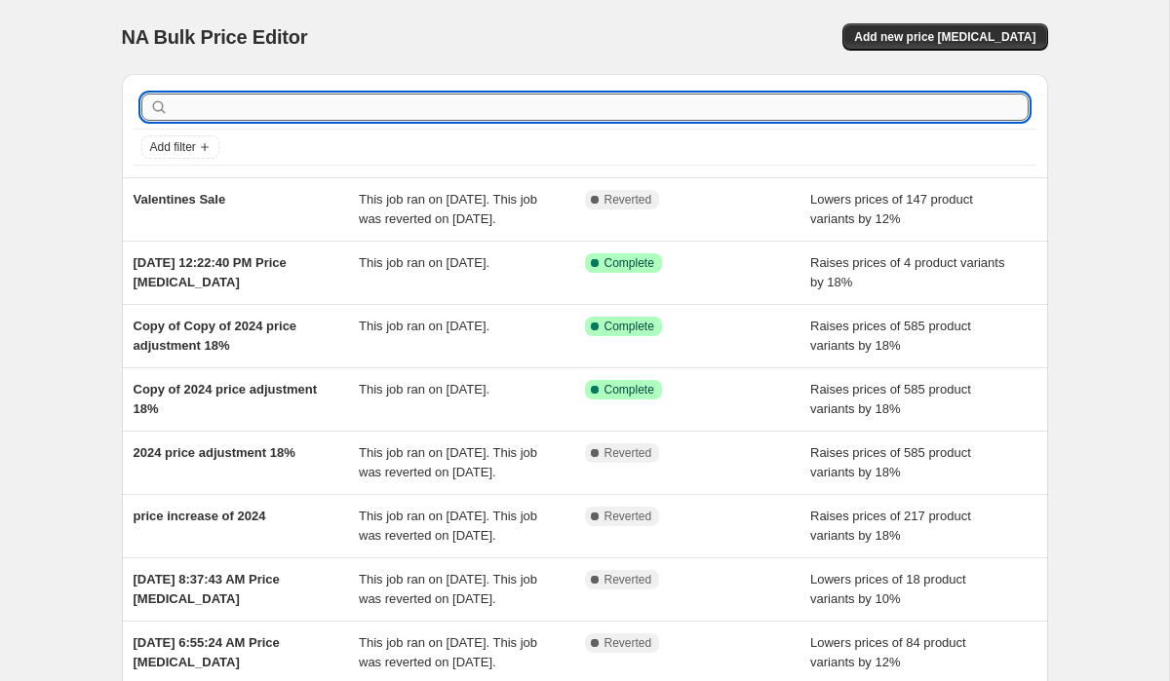
click at [362, 114] on input "text" at bounding box center [601, 107] width 856 height 27
type input "b"
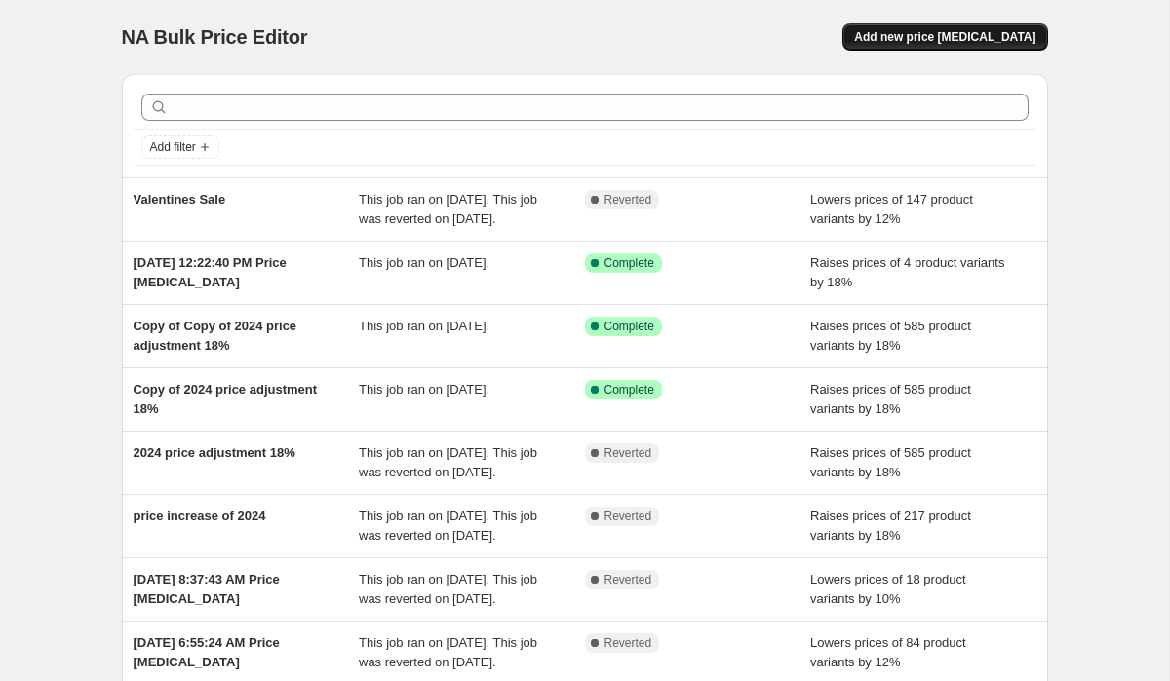
click at [962, 39] on span "Add new price [MEDICAL_DATA]" at bounding box center [944, 37] width 181 height 16
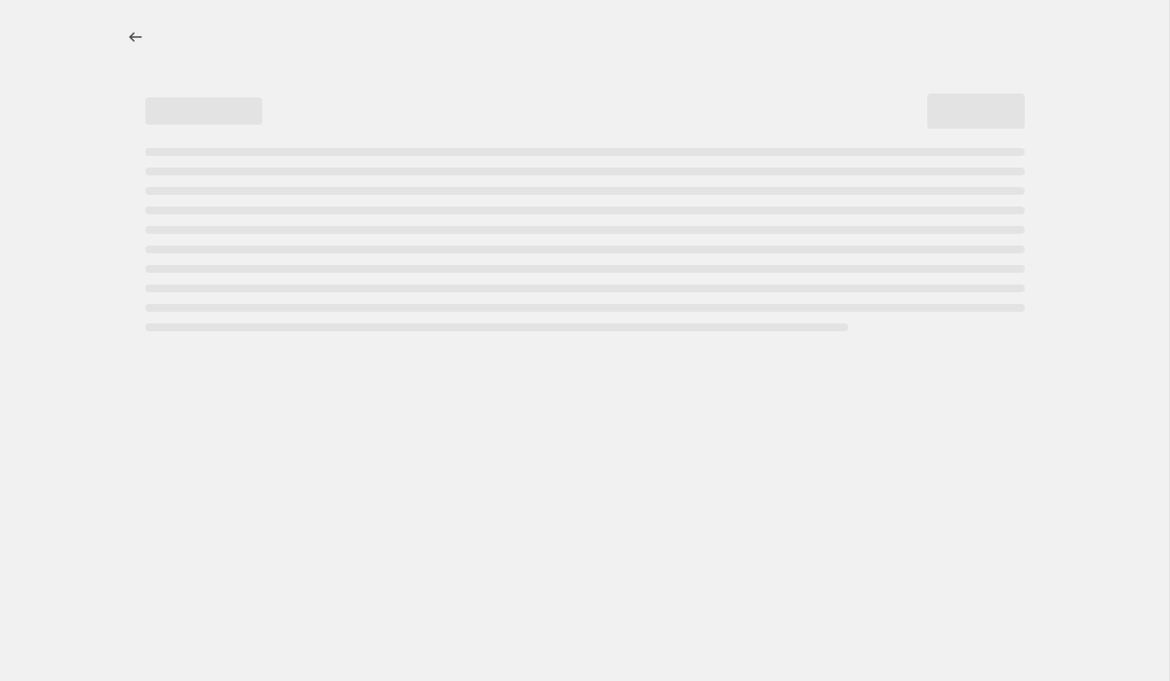
select select "percentage"
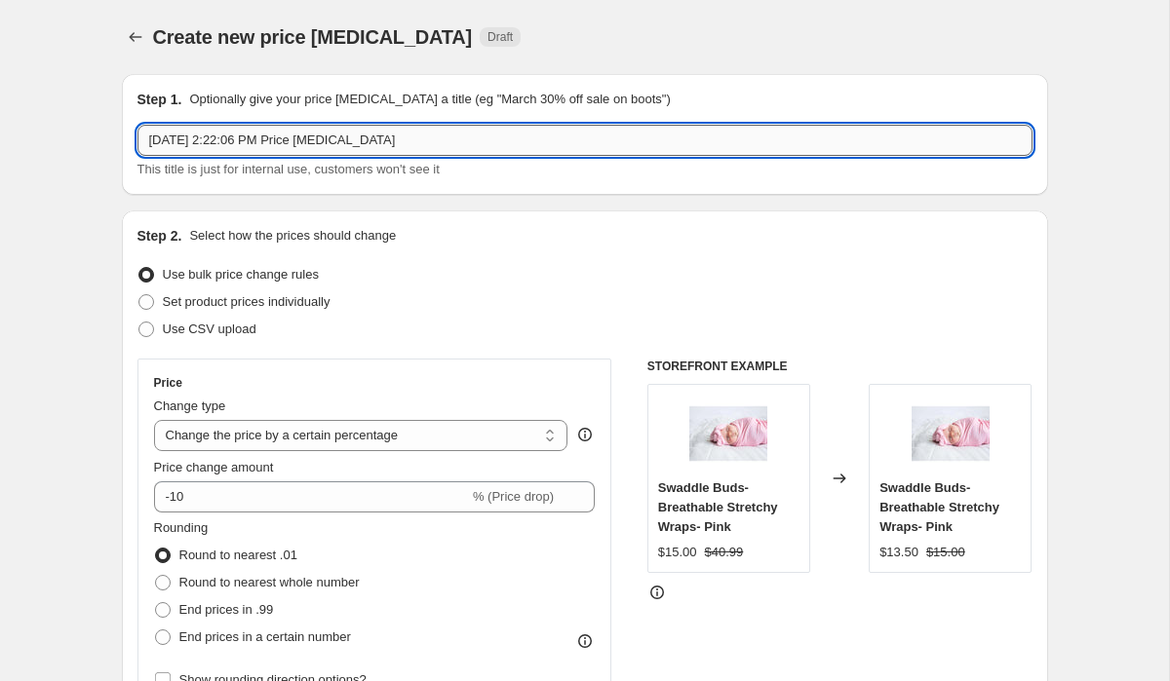
drag, startPoint x: 424, startPoint y: 144, endPoint x: 138, endPoint y: 142, distance: 285.6
click at [135, 142] on div "Step 1. Optionally give your price [MEDICAL_DATA] a title (eg "March 30% off sa…" at bounding box center [585, 134] width 926 height 121
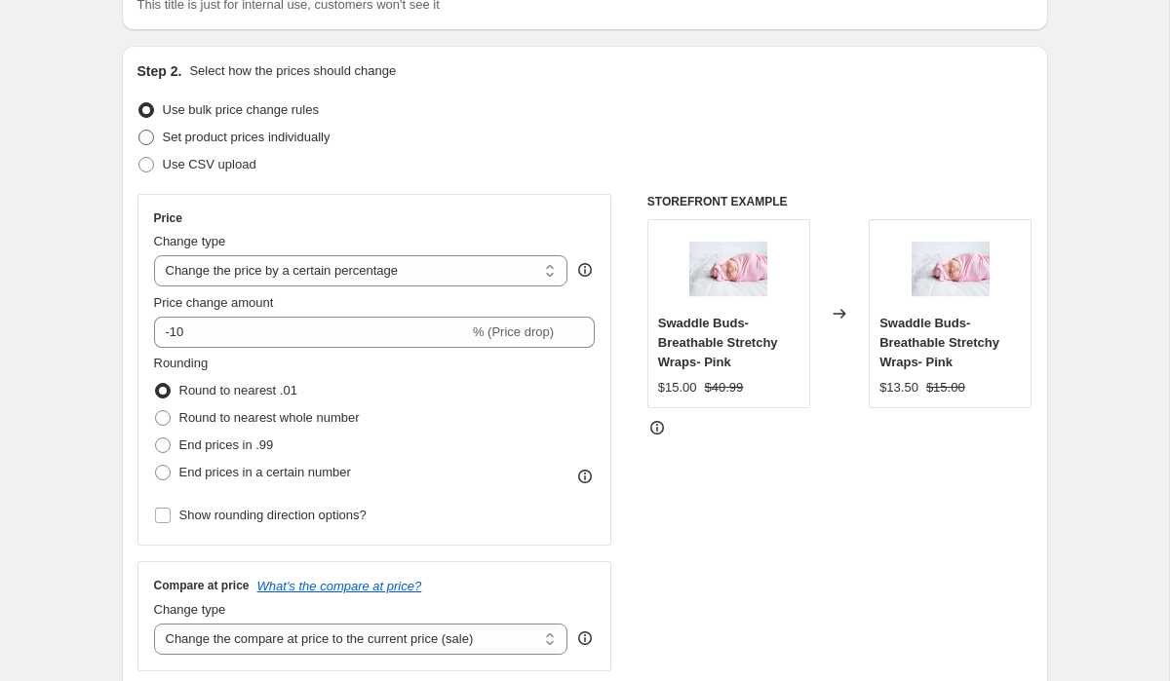
scroll to position [174, 0]
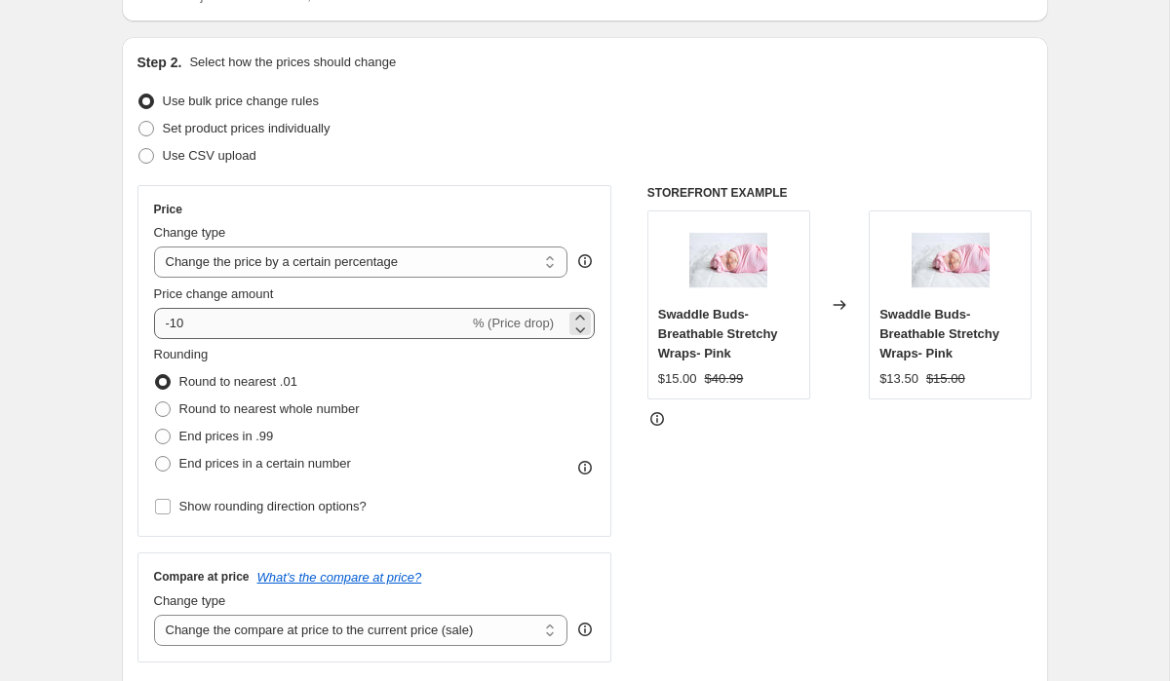
type input "essential oil sale"
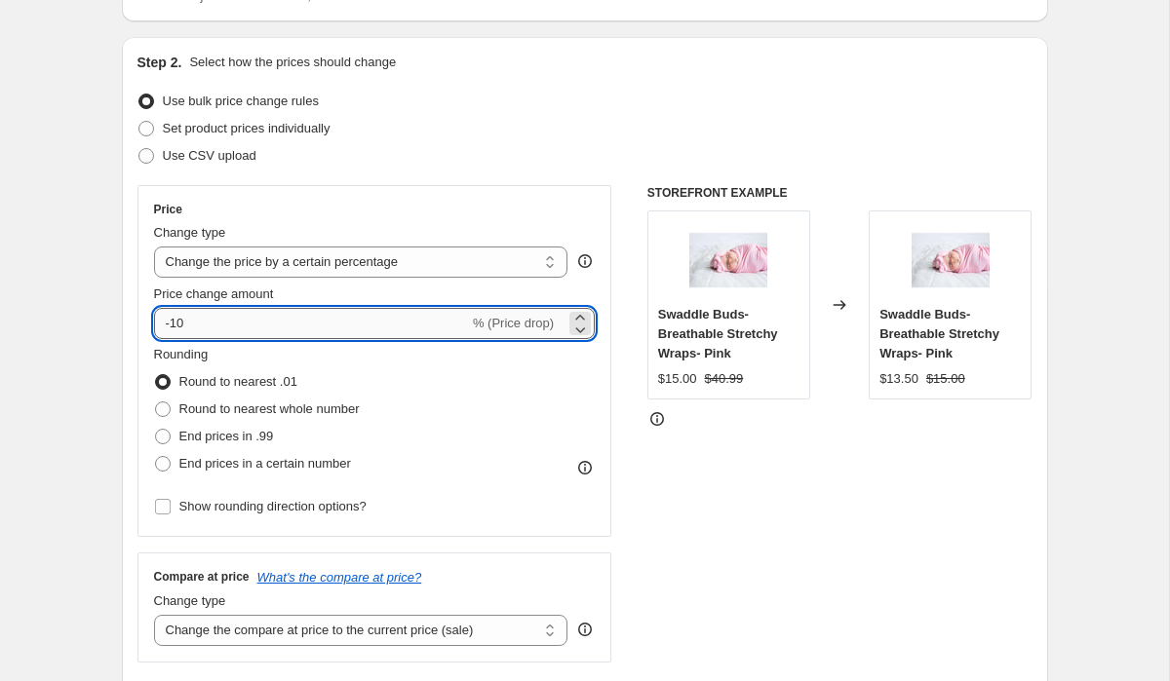
drag, startPoint x: 196, startPoint y: 327, endPoint x: 177, endPoint y: 327, distance: 18.5
click at [177, 327] on input "-10" at bounding box center [311, 323] width 315 height 31
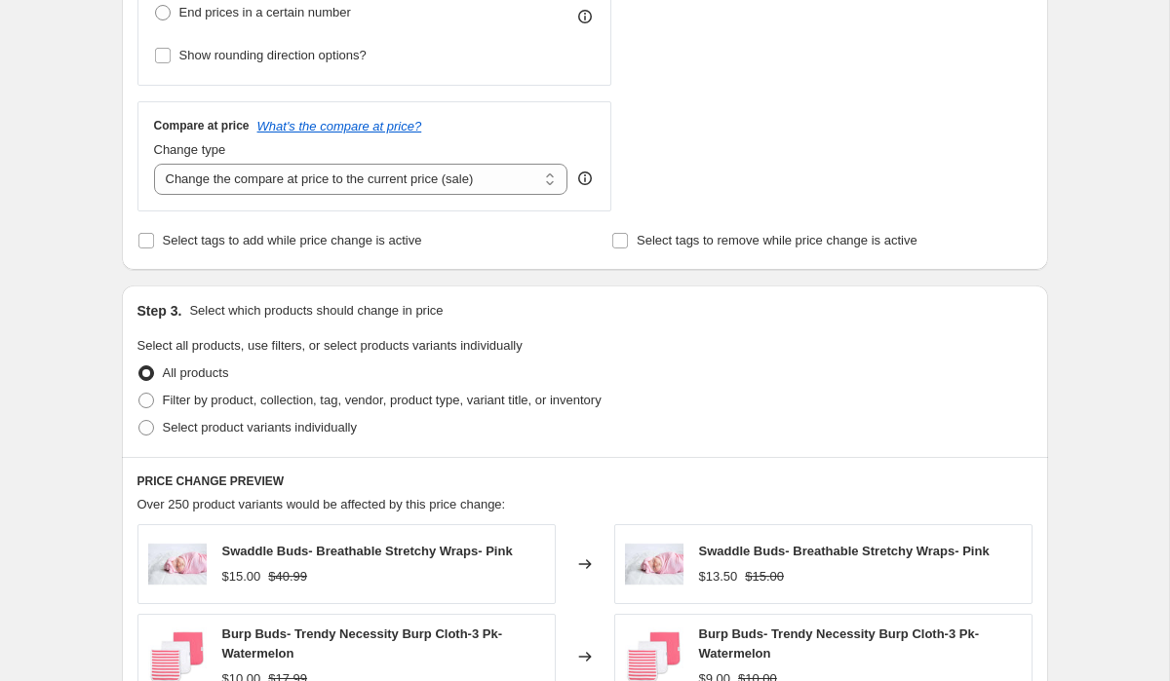
scroll to position [629, 0]
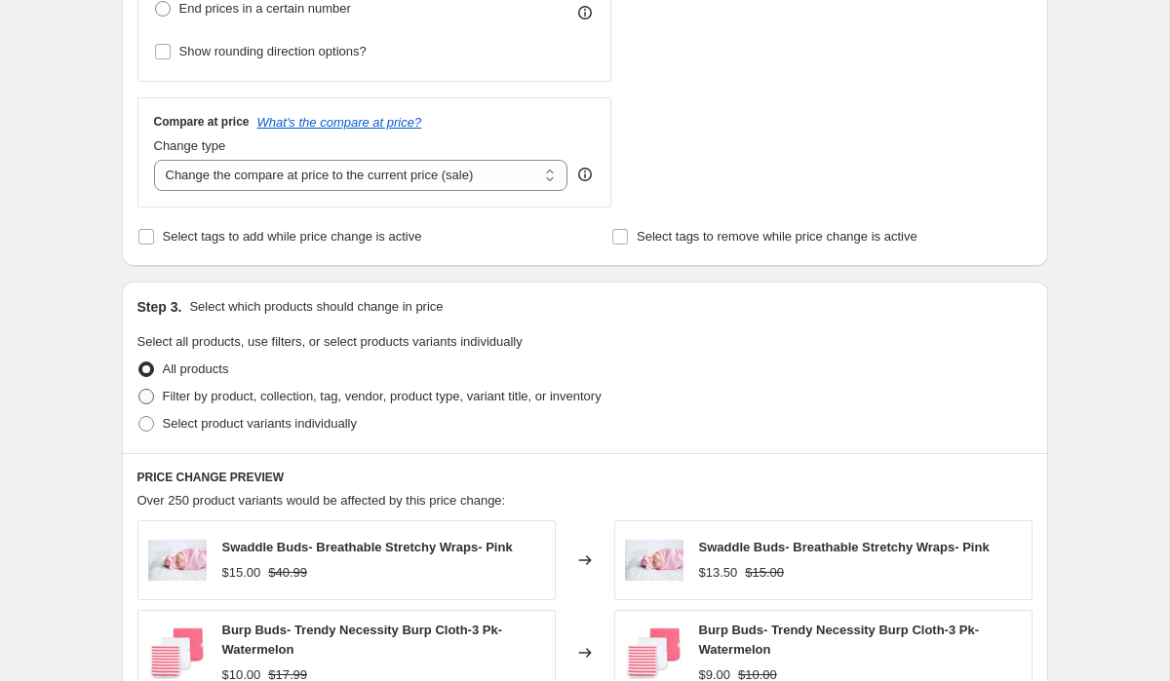
type input "-15"
click at [145, 396] on span at bounding box center [146, 397] width 16 height 16
click at [139, 390] on input "Filter by product, collection, tag, vendor, product type, variant title, or inv…" at bounding box center [138, 389] width 1 height 1
radio input "true"
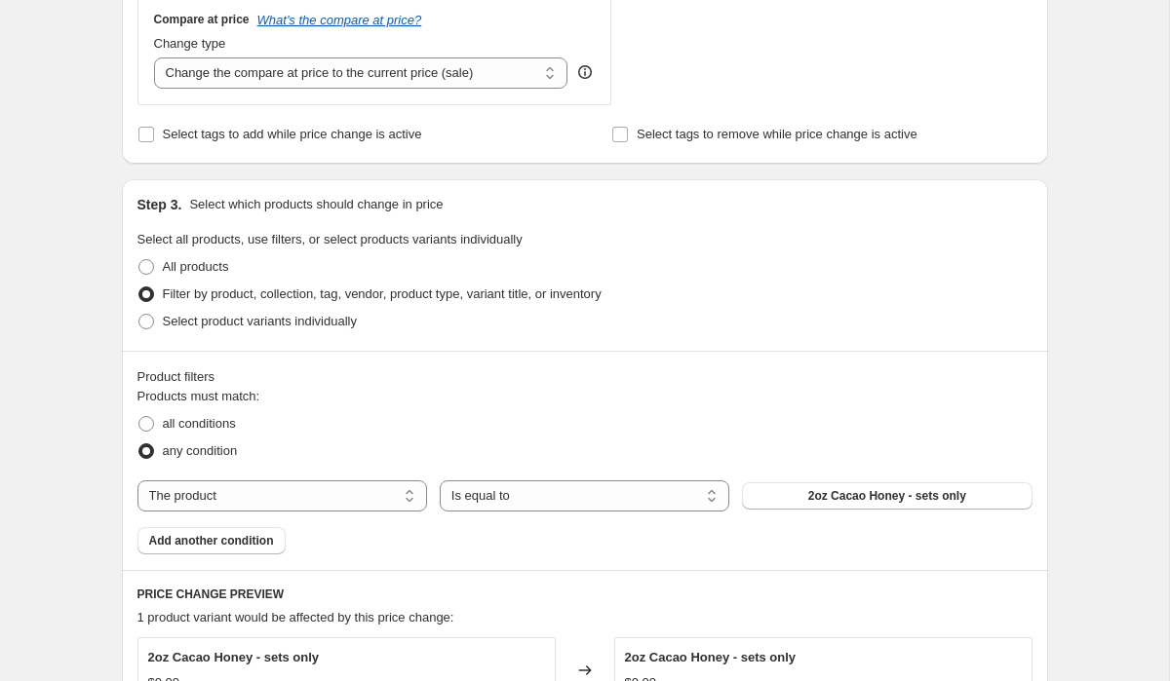
scroll to position [798, 0]
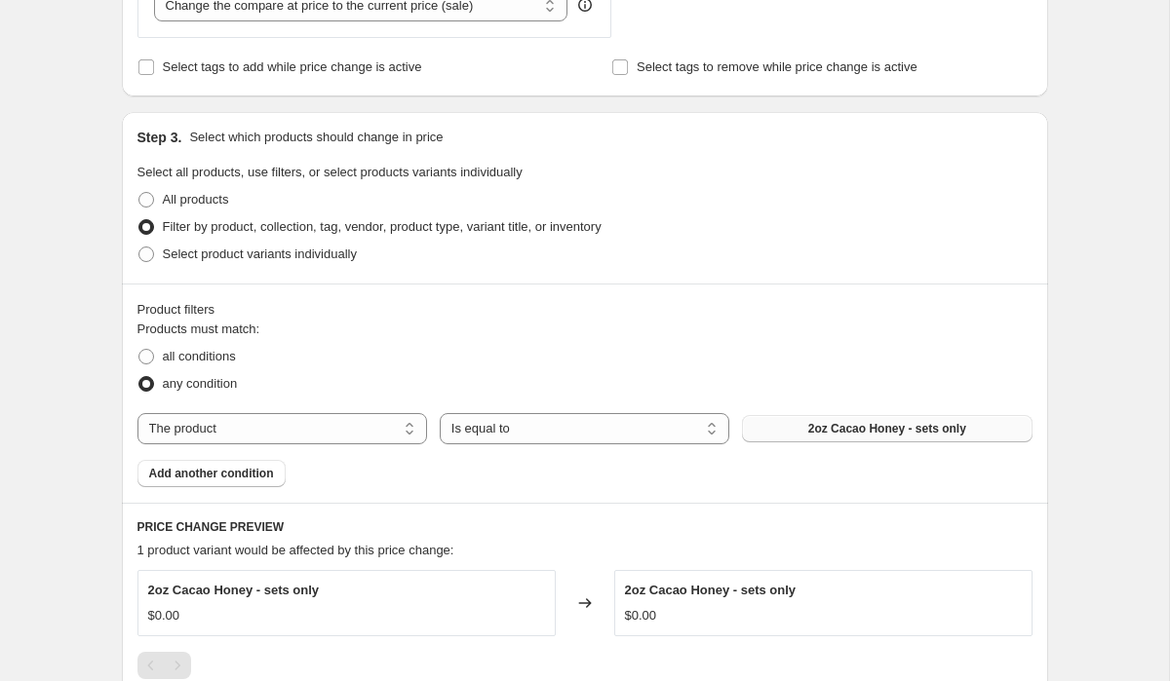
click at [818, 427] on span "2oz Cacao Honey - sets only" at bounding box center [887, 429] width 158 height 16
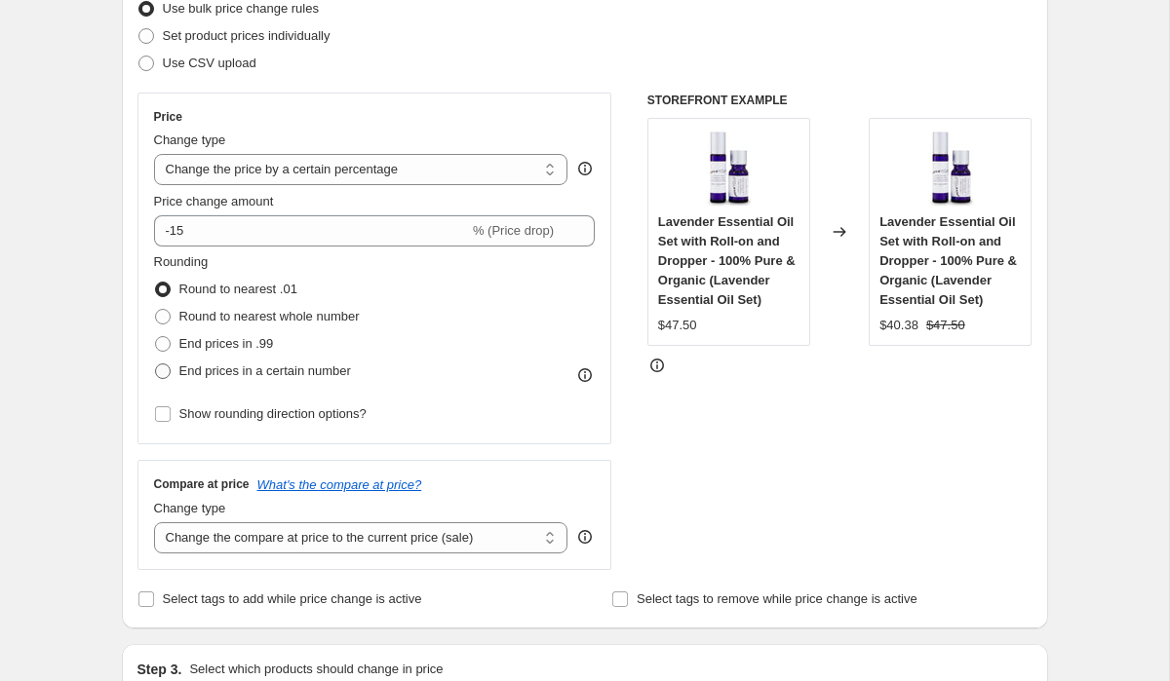
scroll to position [267, 0]
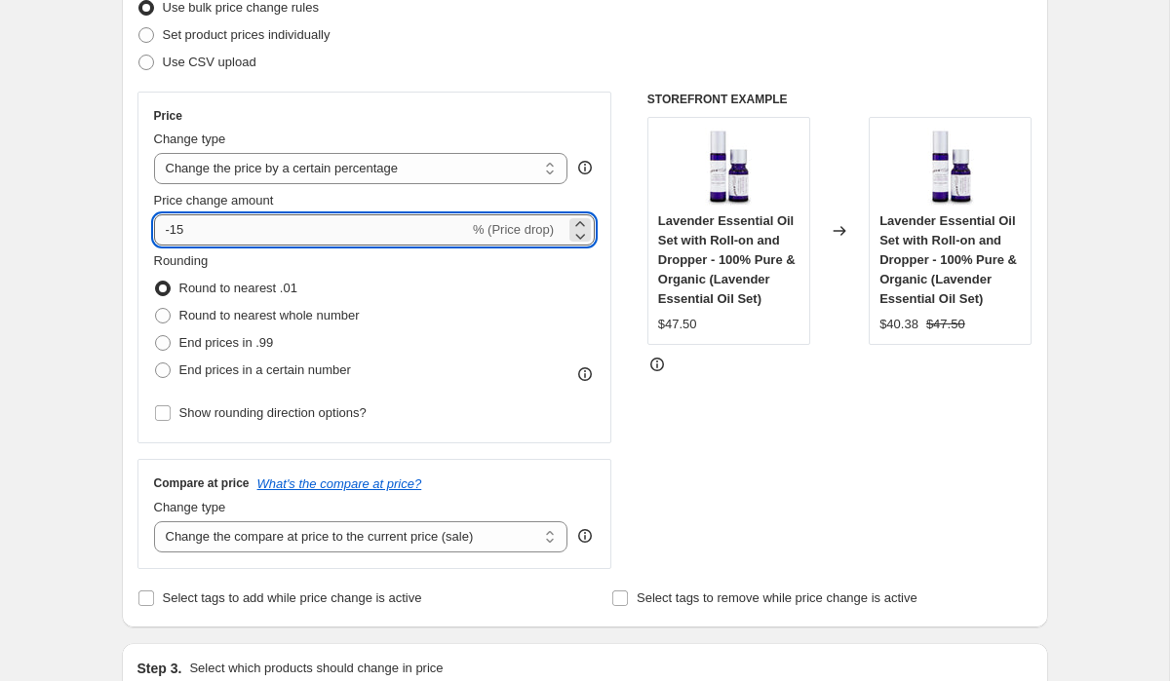
click at [242, 235] on input "-15" at bounding box center [311, 229] width 315 height 31
click at [302, 172] on select "Change the price to a certain amount Change the price by a certain amount Chang…" at bounding box center [361, 168] width 414 height 31
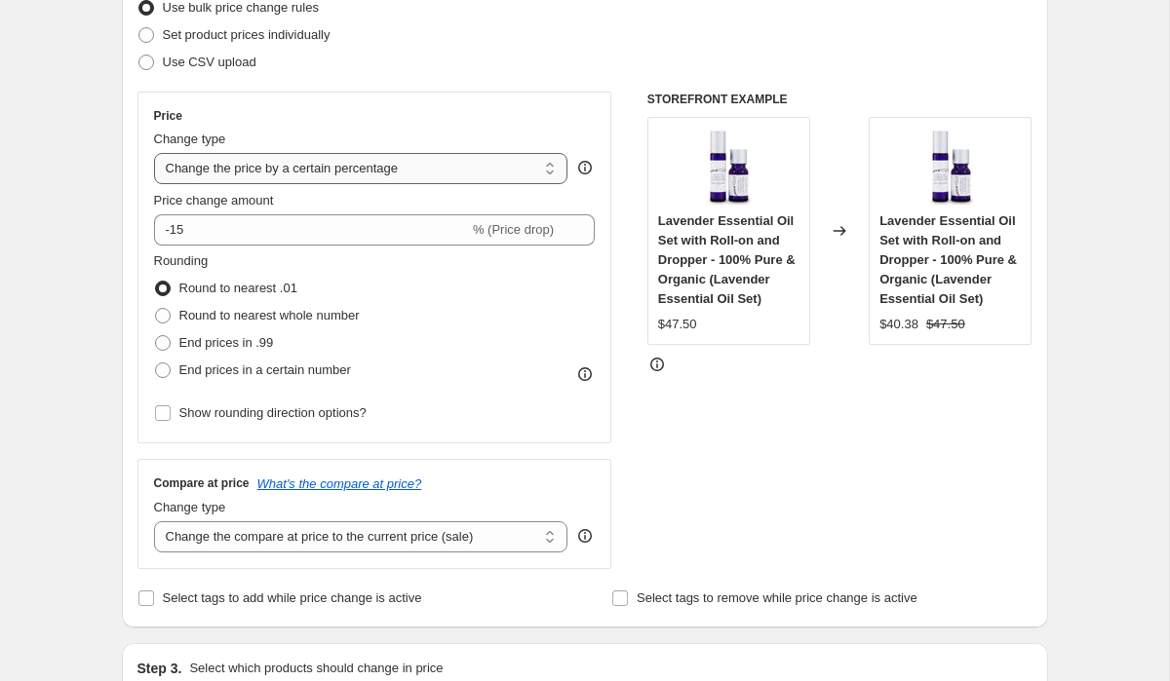
select select "to"
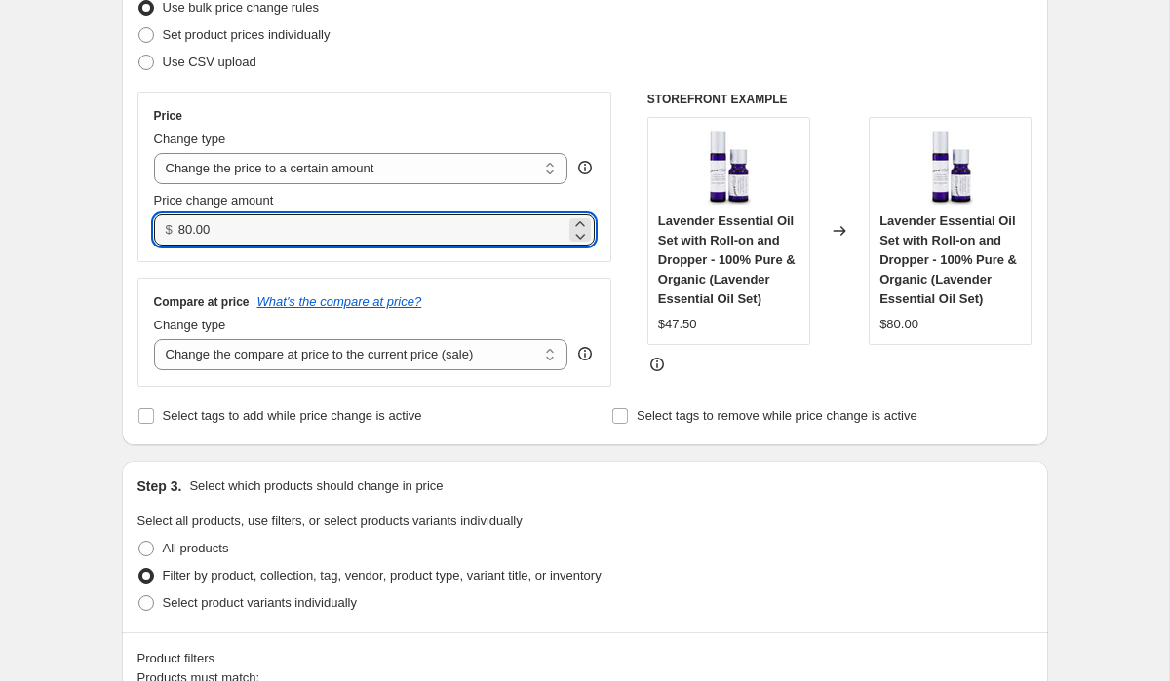
drag, startPoint x: 222, startPoint y: 231, endPoint x: 163, endPoint y: 229, distance: 59.5
click at [163, 229] on div "$ 80.00" at bounding box center [375, 229] width 442 height 31
type input "39.99"
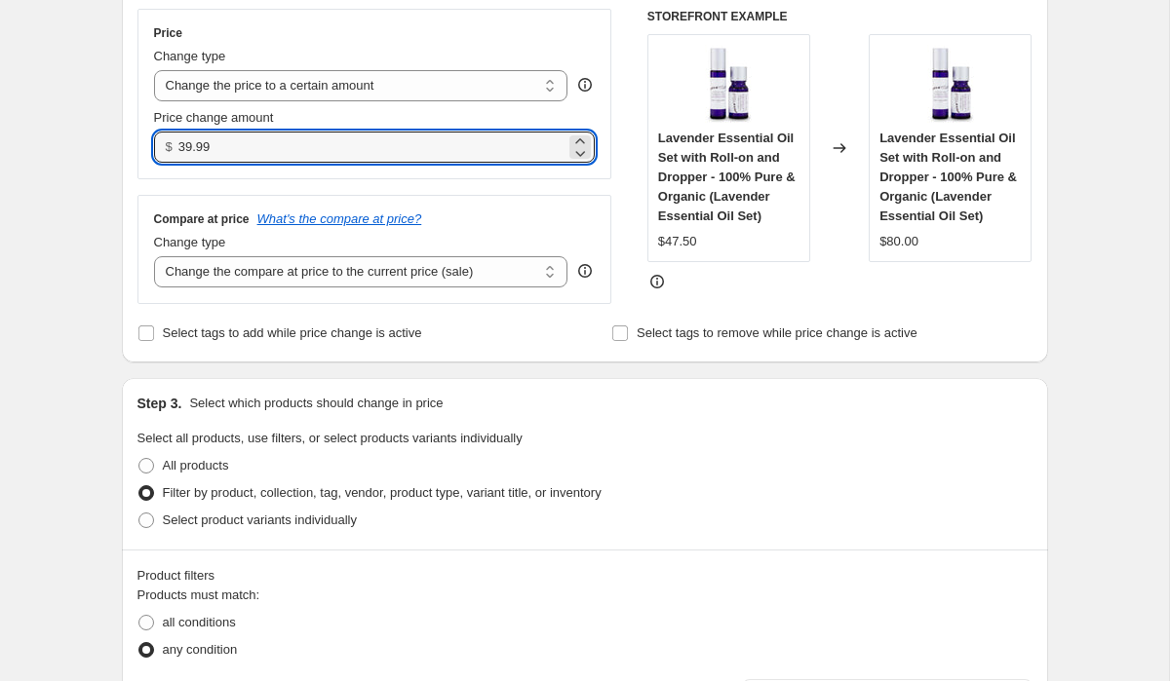
scroll to position [325, 0]
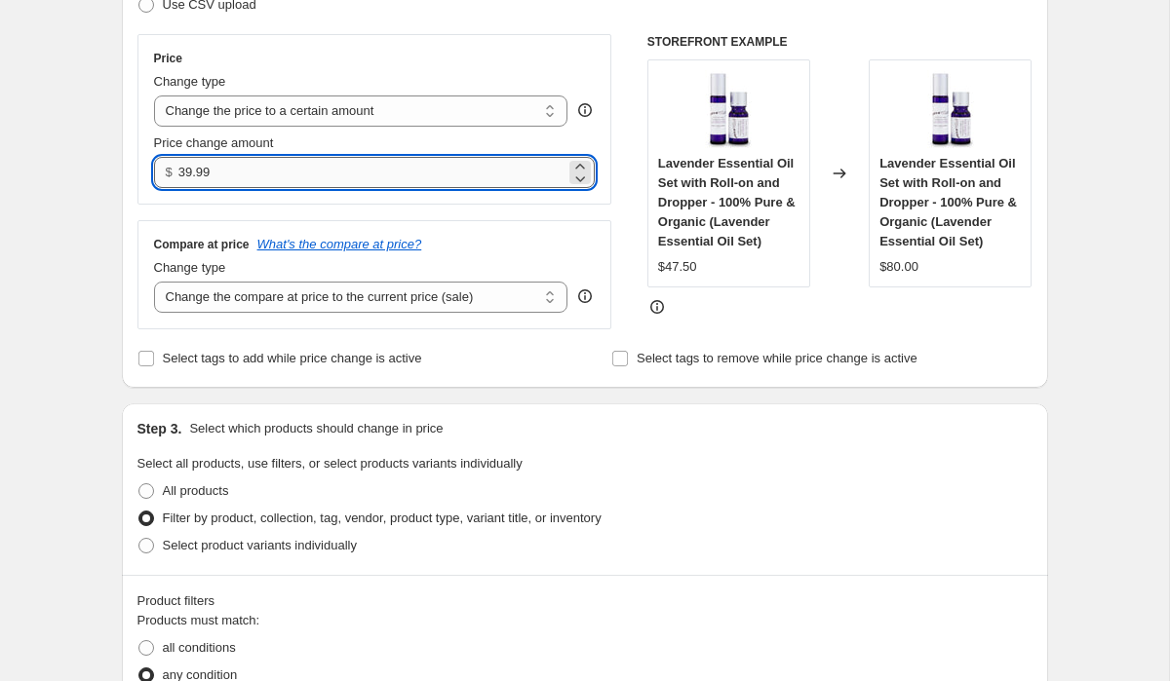
click at [516, 175] on input "39.99" at bounding box center [371, 172] width 387 height 31
click at [516, 218] on div "Price Change type Change the price to a certain amount Change the price by a ce…" at bounding box center [374, 181] width 475 height 295
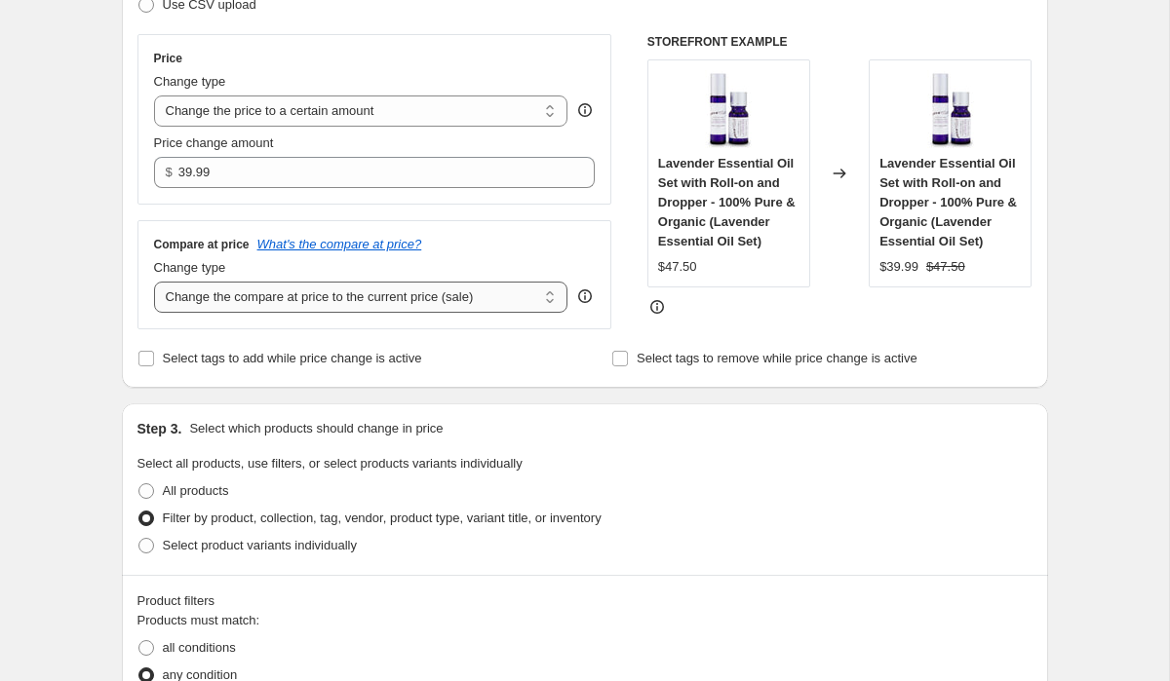
click at [424, 300] on select "Change the compare at price to the current price (sale) Change the compare at p…" at bounding box center [361, 297] width 414 height 31
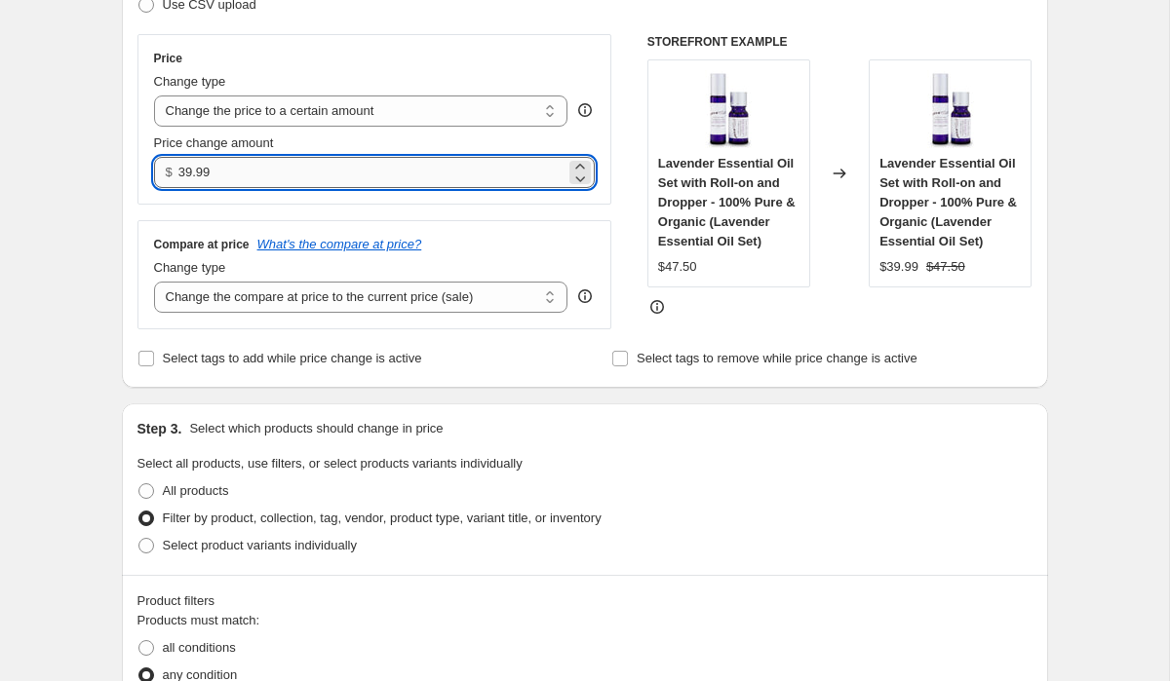
click at [352, 171] on input "39.99" at bounding box center [371, 172] width 387 height 31
click at [361, 112] on select "Change the price to a certain amount Change the price by a certain amount Chang…" at bounding box center [361, 111] width 414 height 31
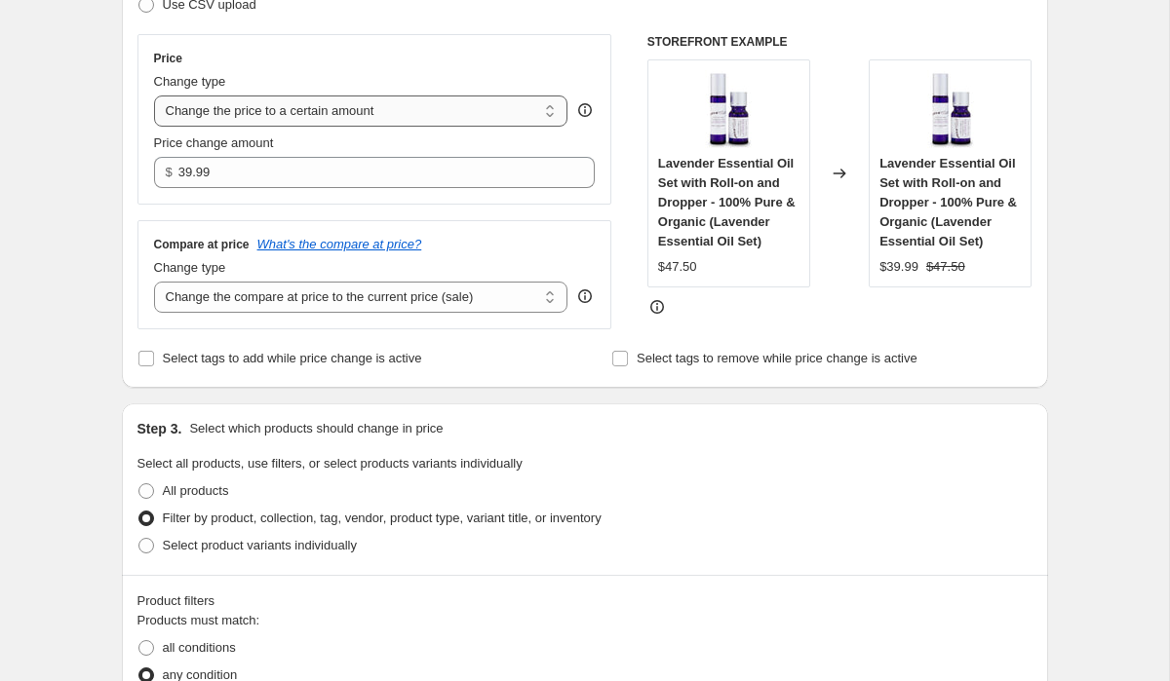
select select "percentage"
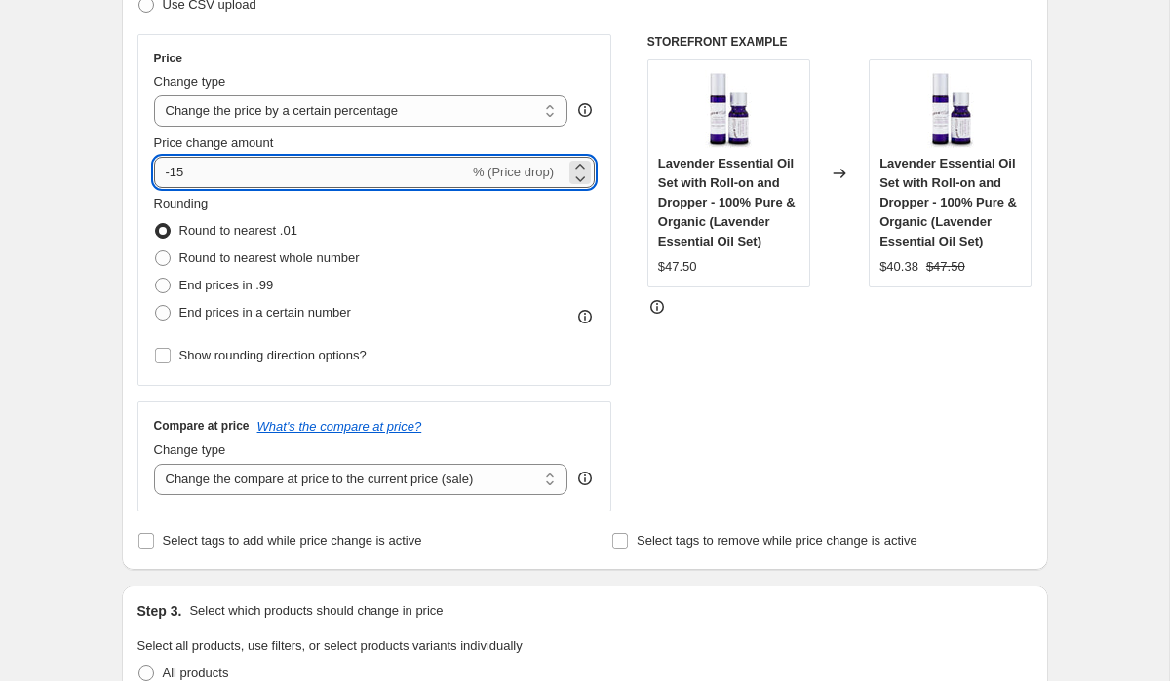
drag, startPoint x: 245, startPoint y: 170, endPoint x: 180, endPoint y: 173, distance: 64.4
click at [179, 173] on input "-15" at bounding box center [311, 172] width 315 height 31
type input "-18"
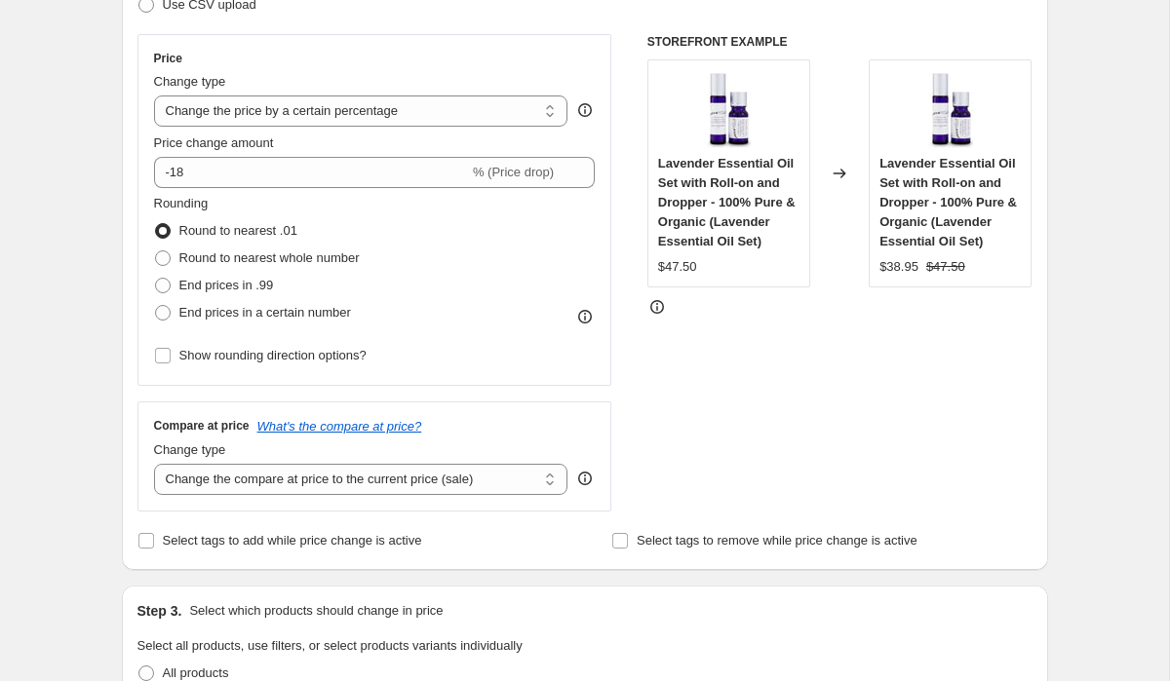
click at [433, 241] on div "Rounding Round to nearest .01 Round to nearest whole number End prices in .99 E…" at bounding box center [375, 260] width 442 height 133
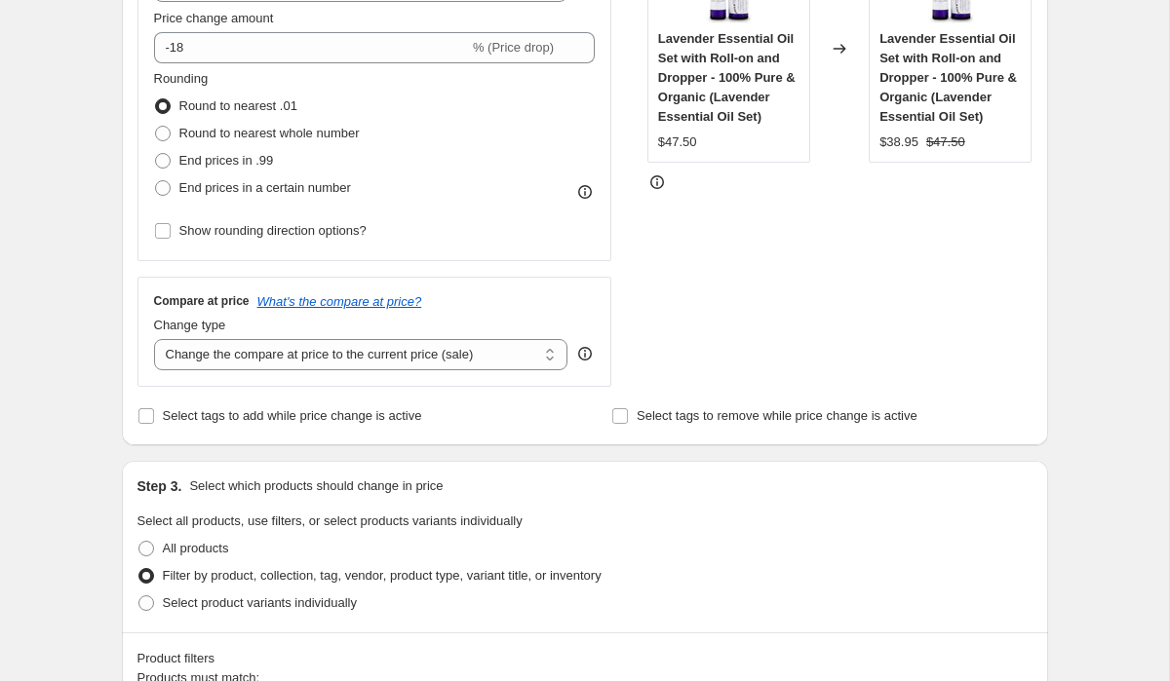
scroll to position [453, 0]
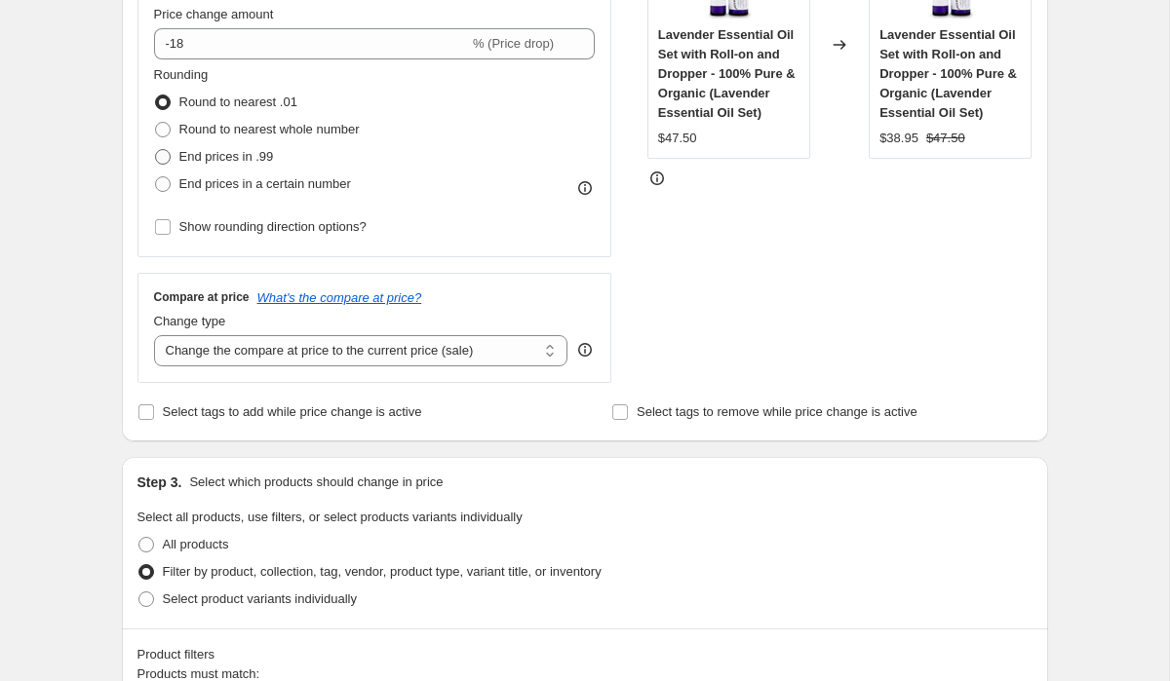
click at [167, 155] on span at bounding box center [163, 157] width 16 height 16
click at [156, 150] on input "End prices in .99" at bounding box center [155, 149] width 1 height 1
radio input "true"
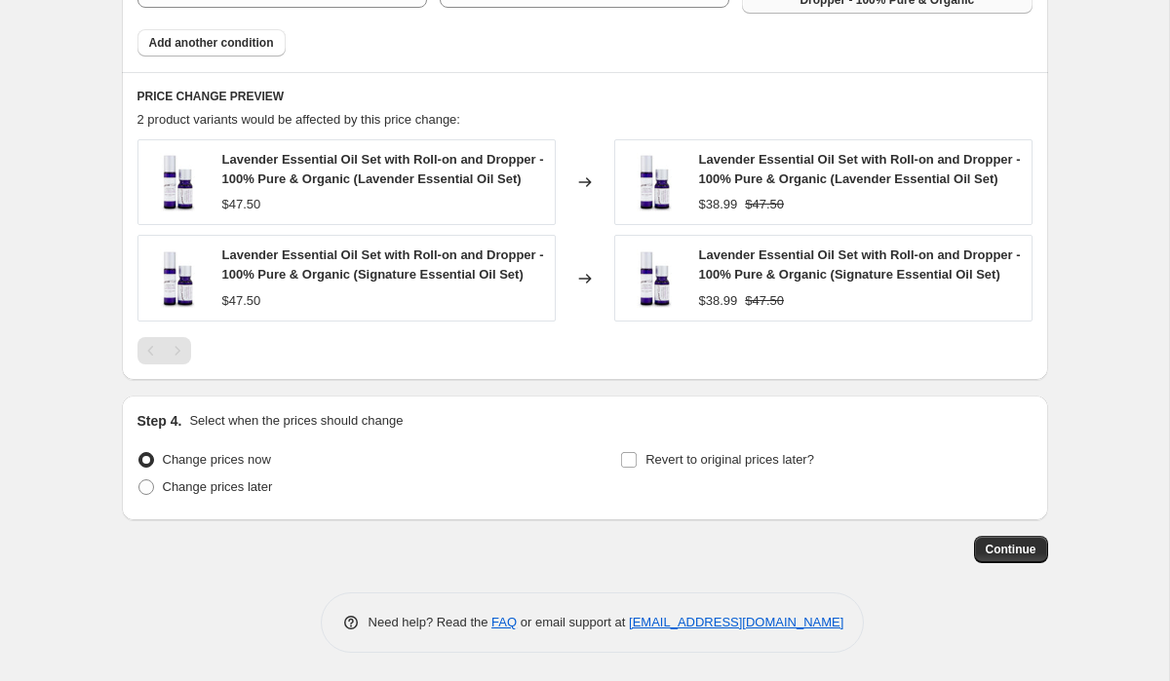
scroll to position [1242, 0]
click at [631, 459] on input "Revert to original prices later?" at bounding box center [629, 459] width 16 height 16
checkbox input "true"
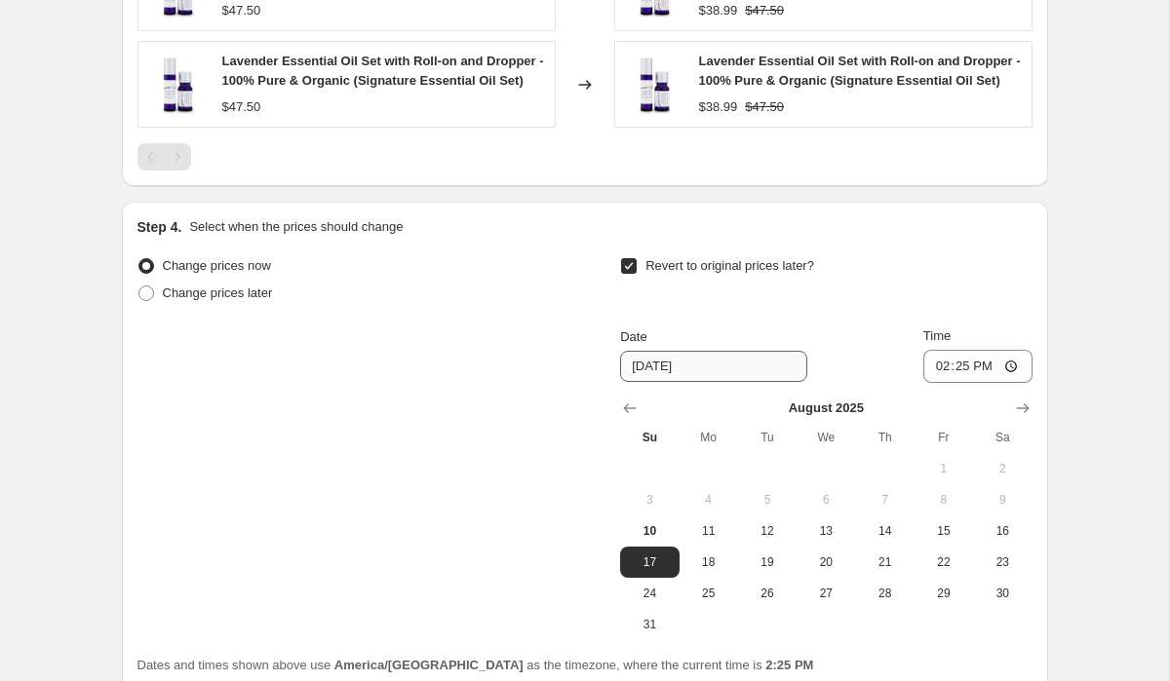
scroll to position [1457, 0]
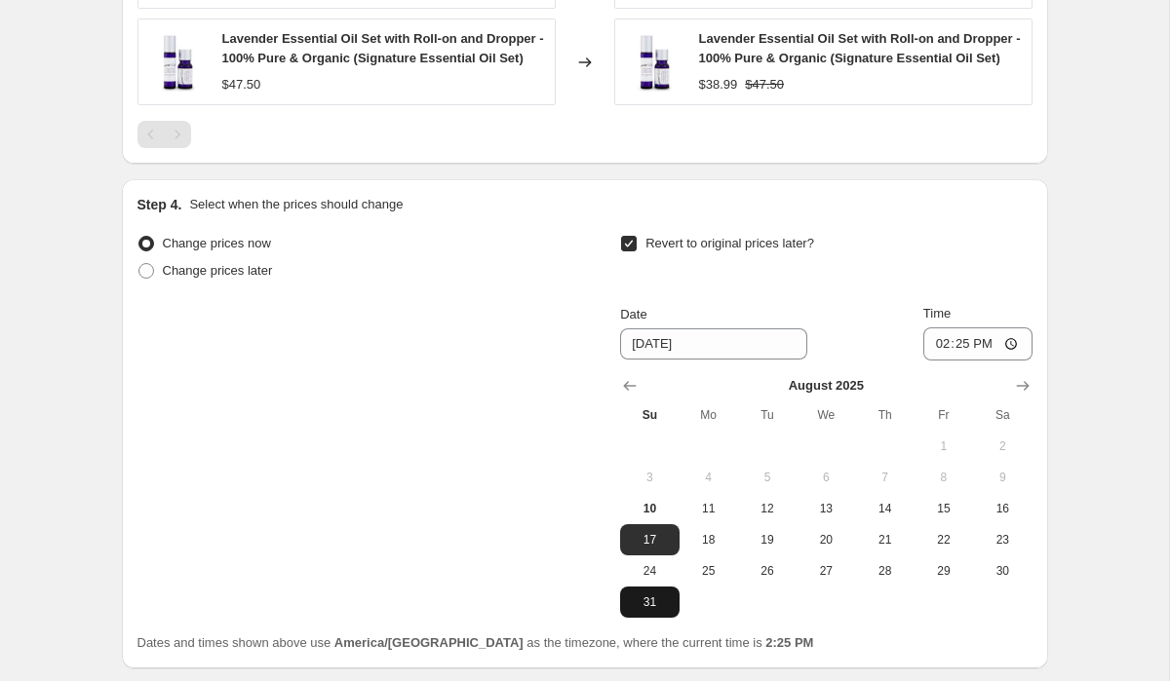
click at [652, 599] on span "31" at bounding box center [649, 603] width 43 height 16
type input "[DATE]"
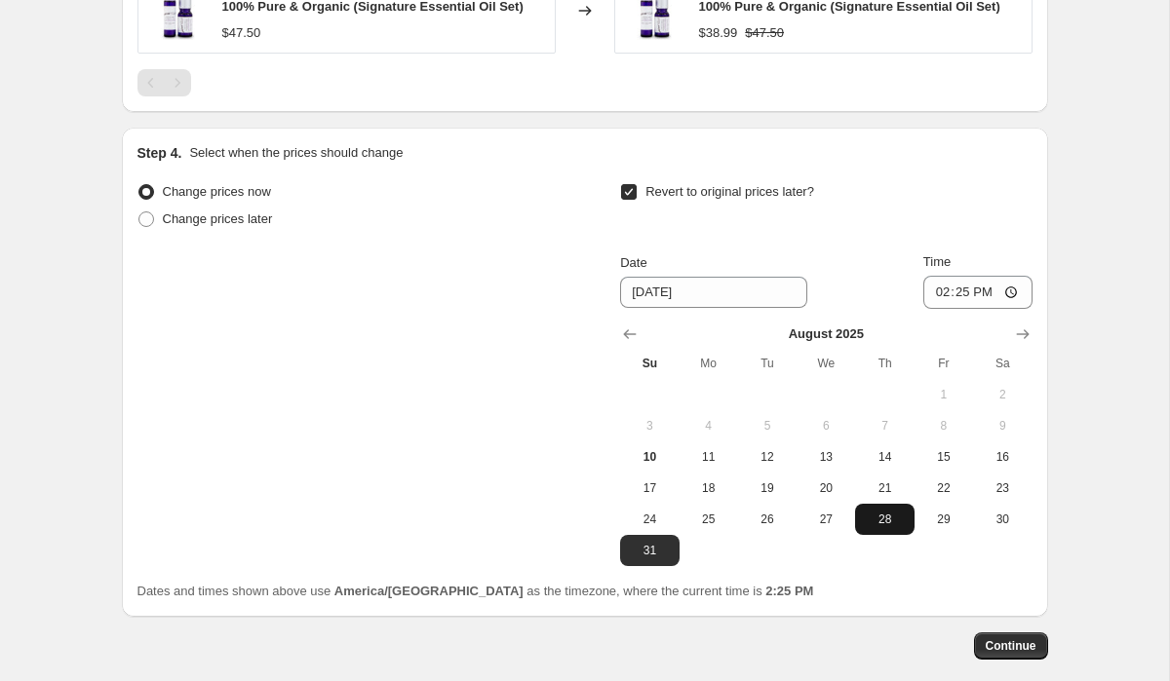
scroll to position [1607, 0]
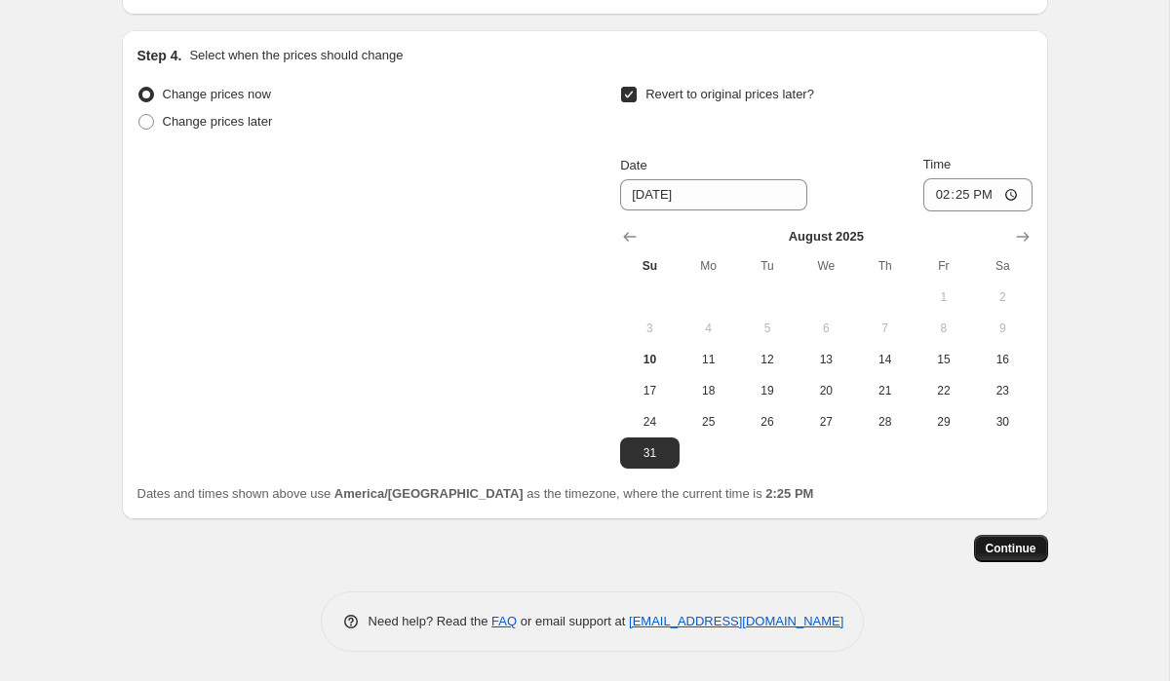
click at [1010, 549] on span "Continue" at bounding box center [1011, 549] width 51 height 16
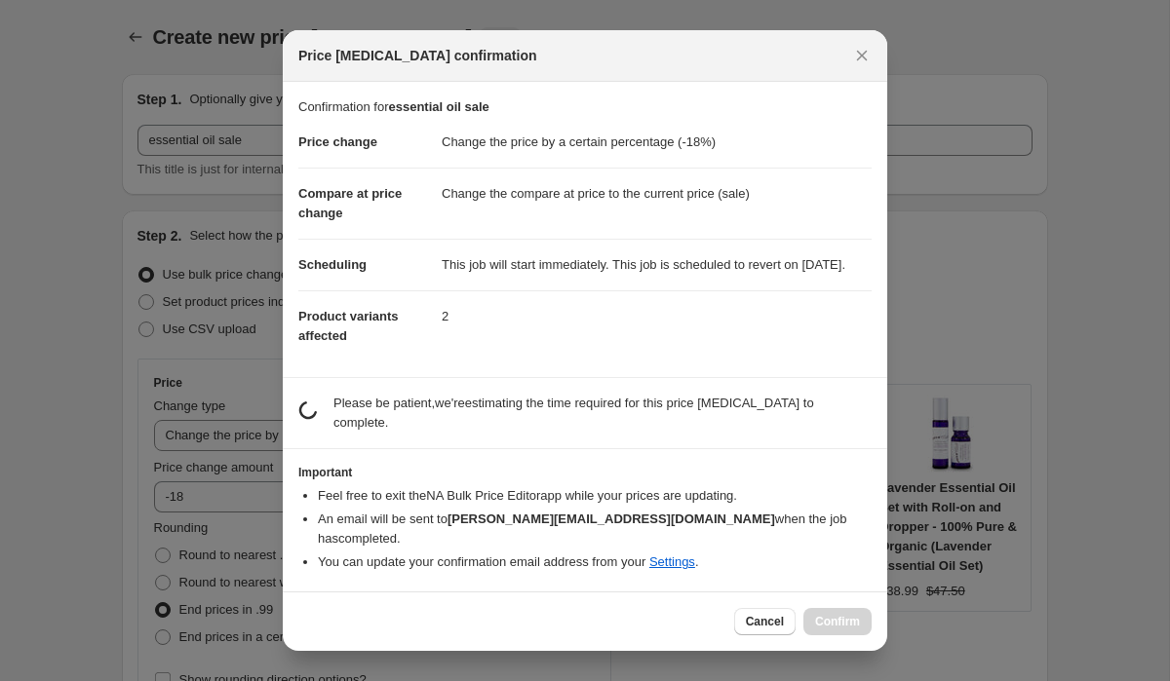
scroll to position [0, 0]
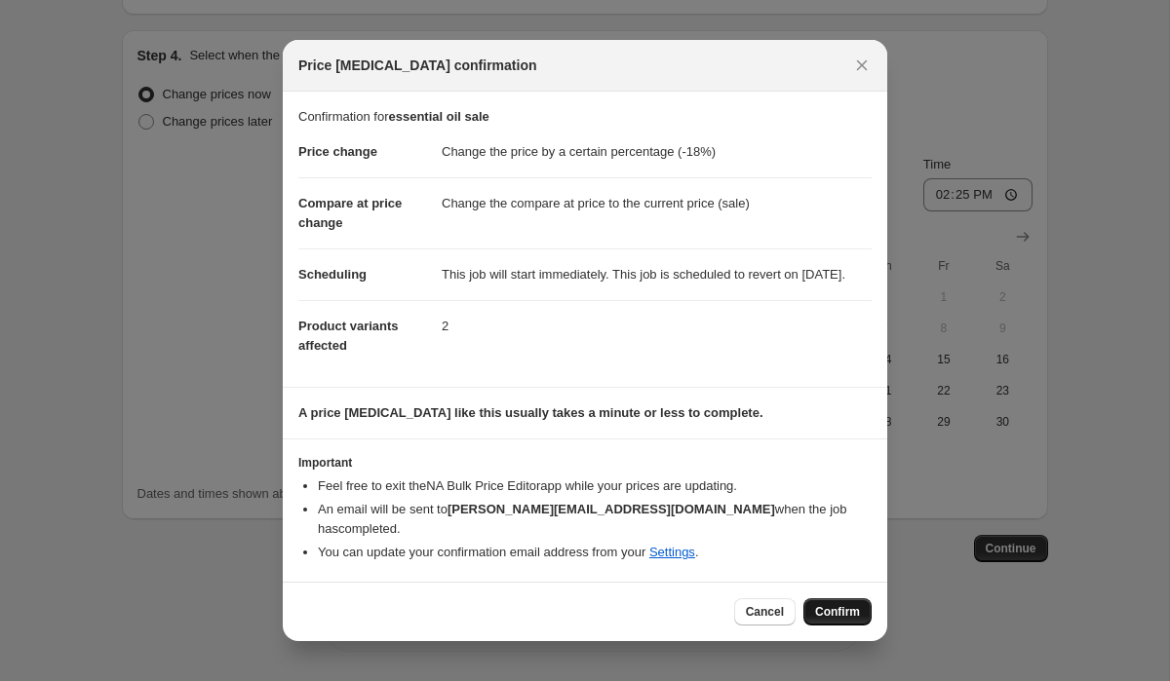
click at [845, 607] on span "Confirm" at bounding box center [837, 612] width 45 height 16
type input "essential oil sale"
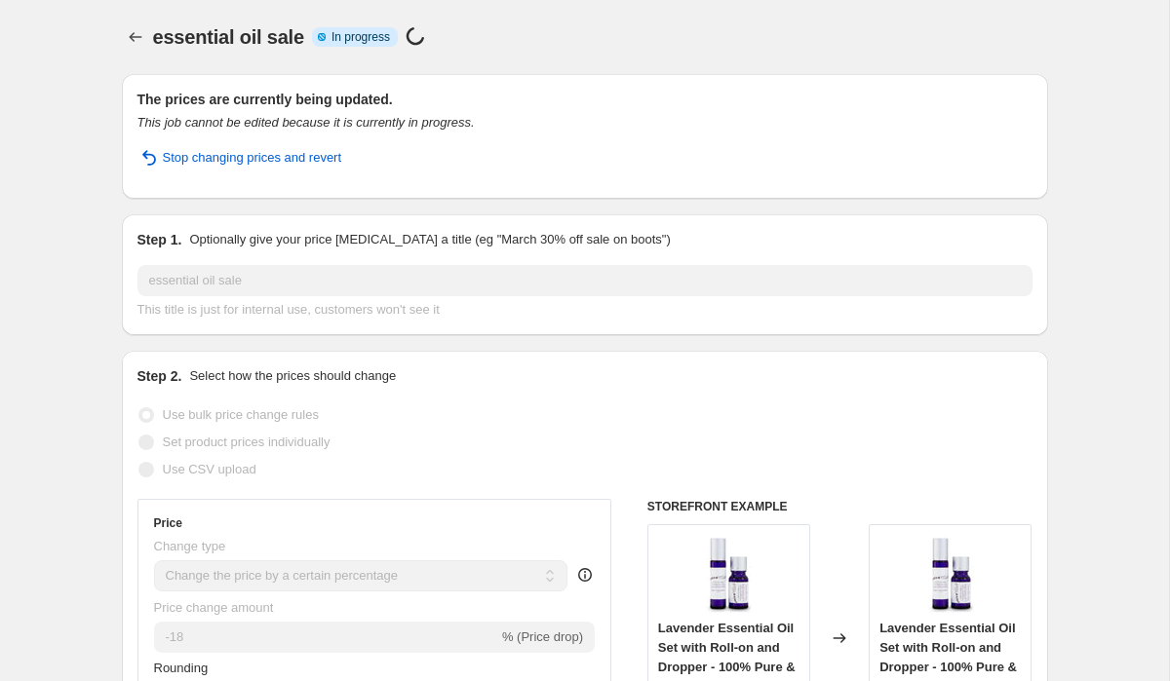
select select "percentage"
